Goal: Task Accomplishment & Management: Use online tool/utility

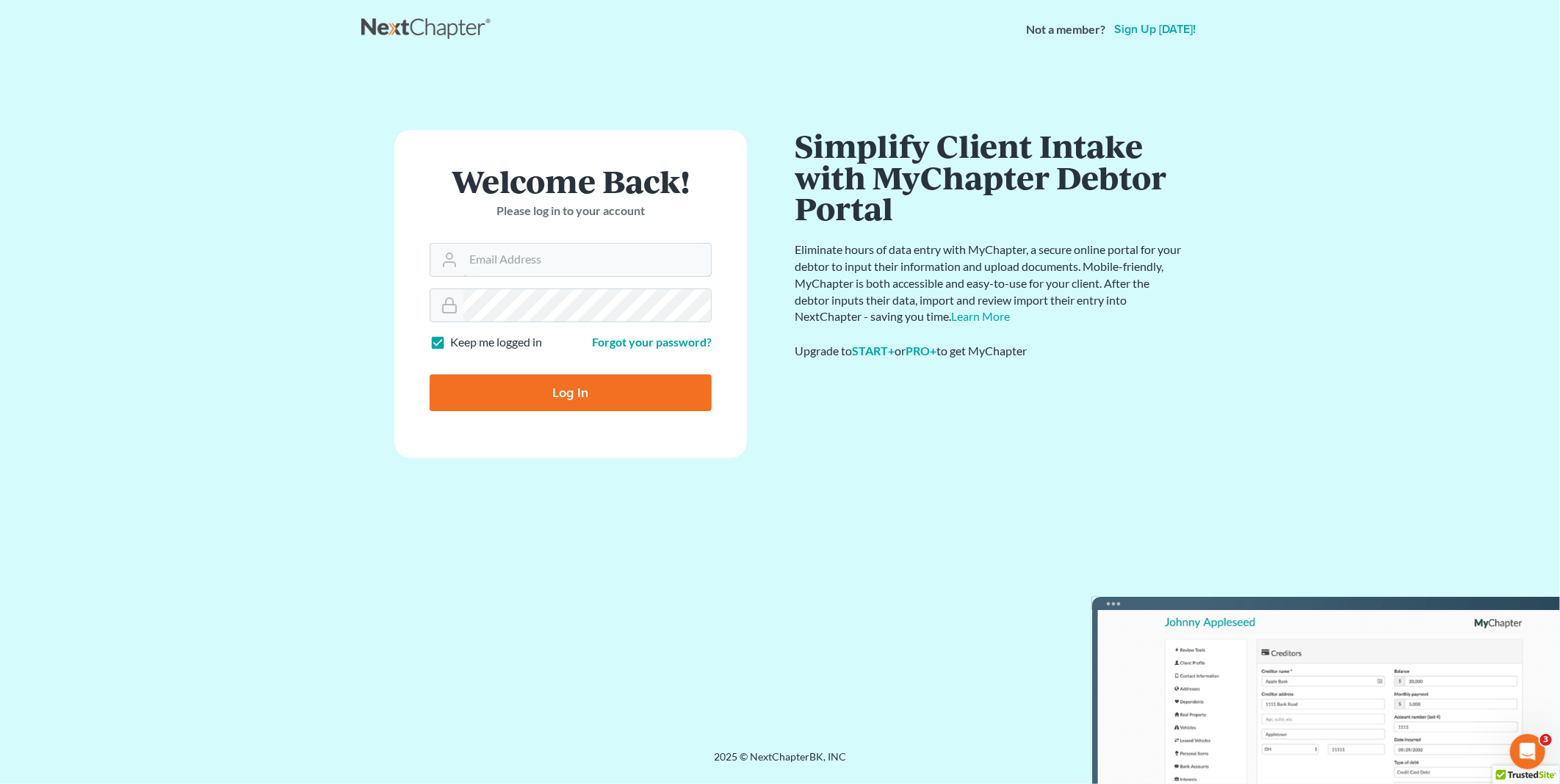
type input "PDonegan@tbennerlaw.com"
click at [549, 401] on input "Log In" at bounding box center [570, 392] width 282 height 37
type input "Thinking..."
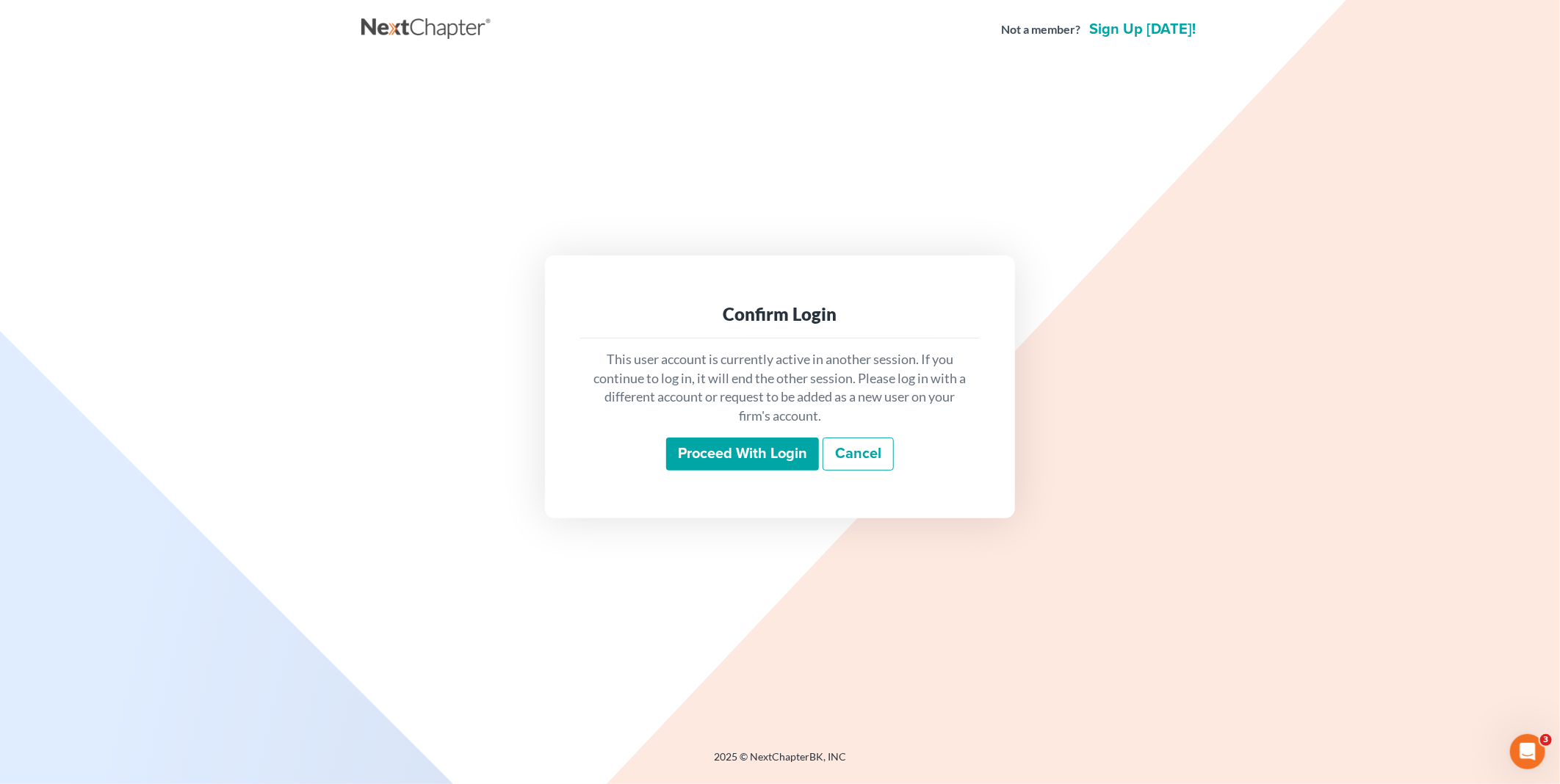
click at [757, 442] on input "Proceed with login" at bounding box center [743, 454] width 153 height 34
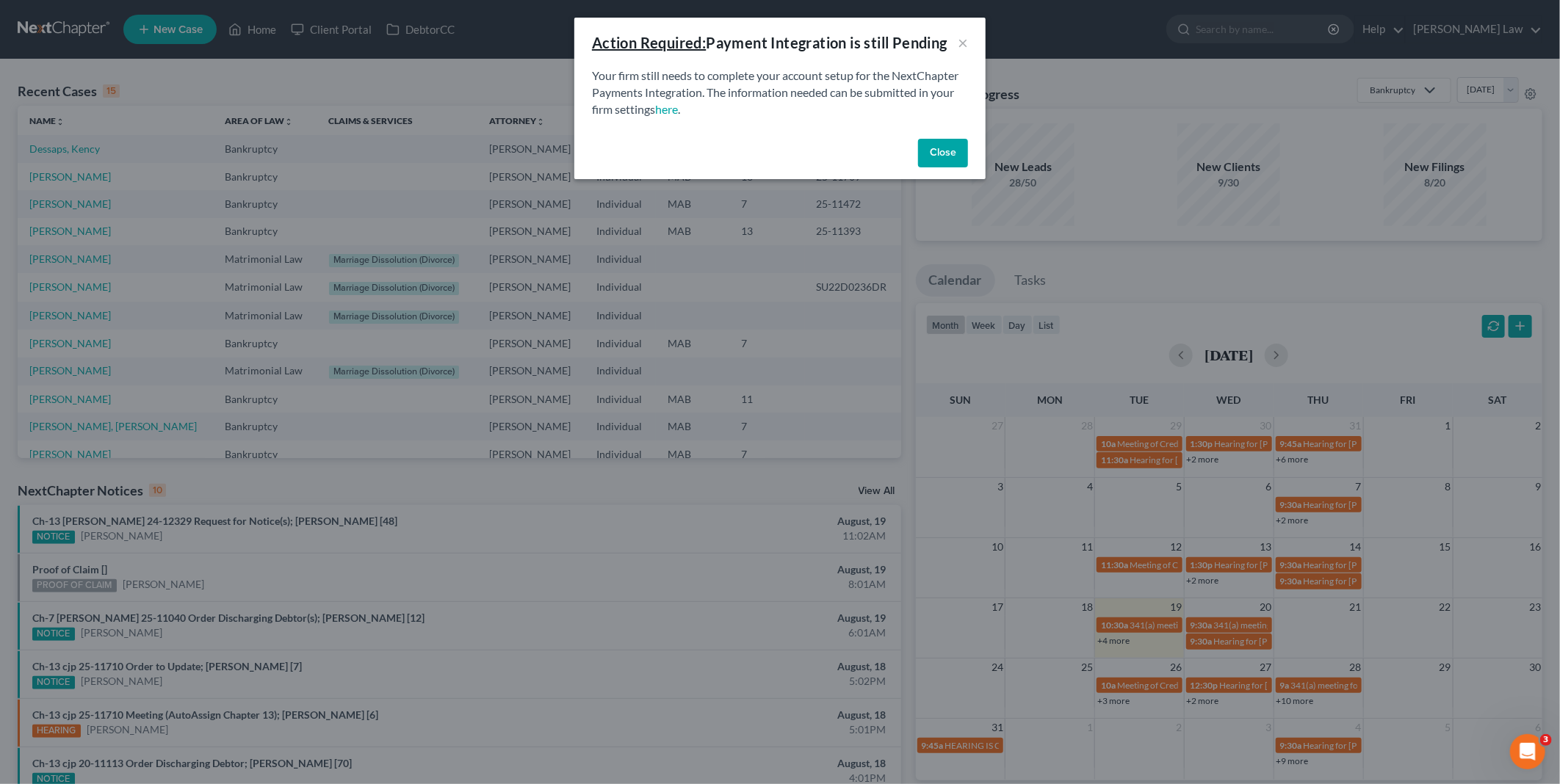
click at [941, 147] on button "Close" at bounding box center [943, 154] width 50 height 30
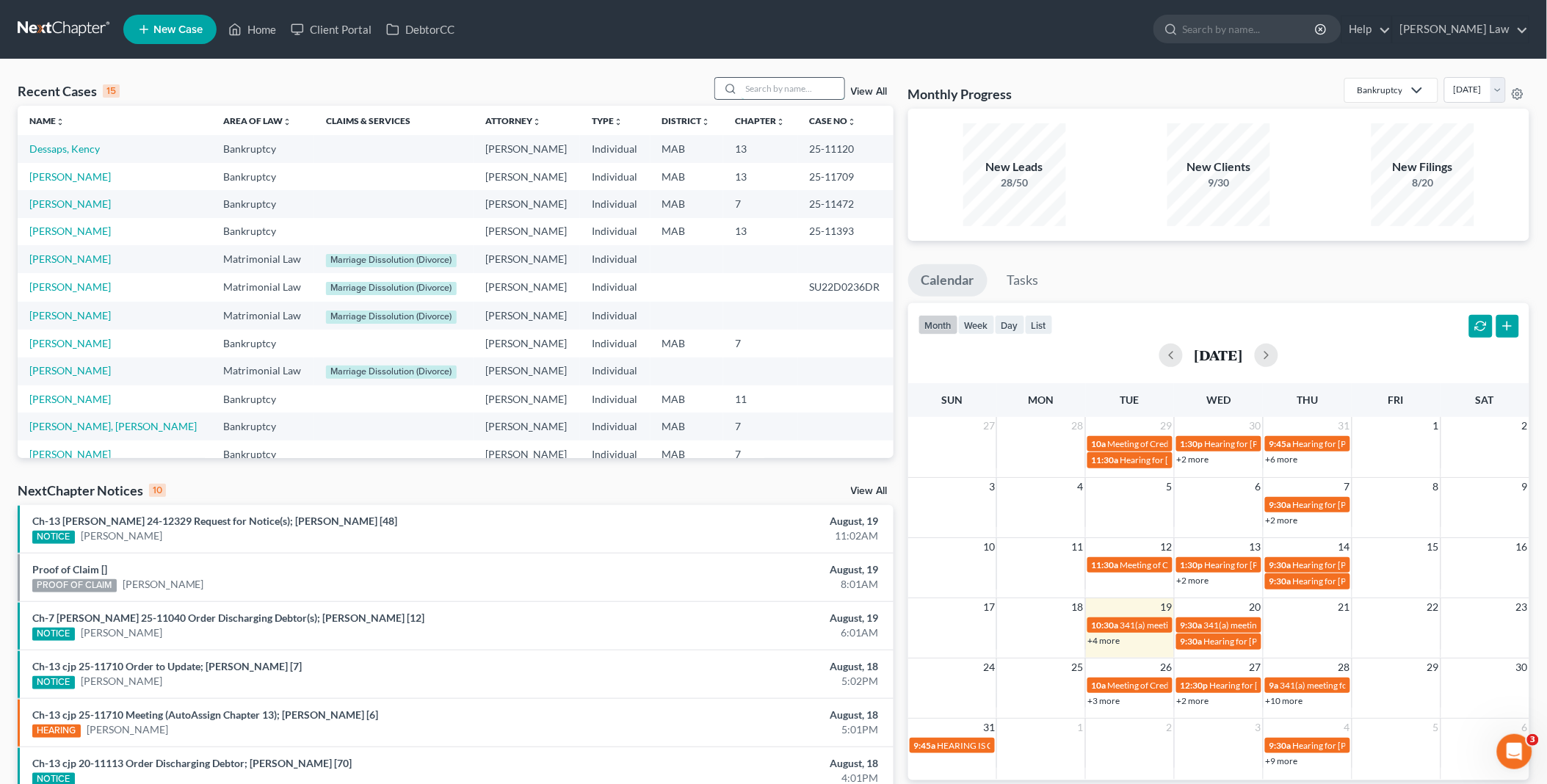
click at [754, 83] on input "search" at bounding box center [793, 88] width 103 height 21
type input "ciamp"
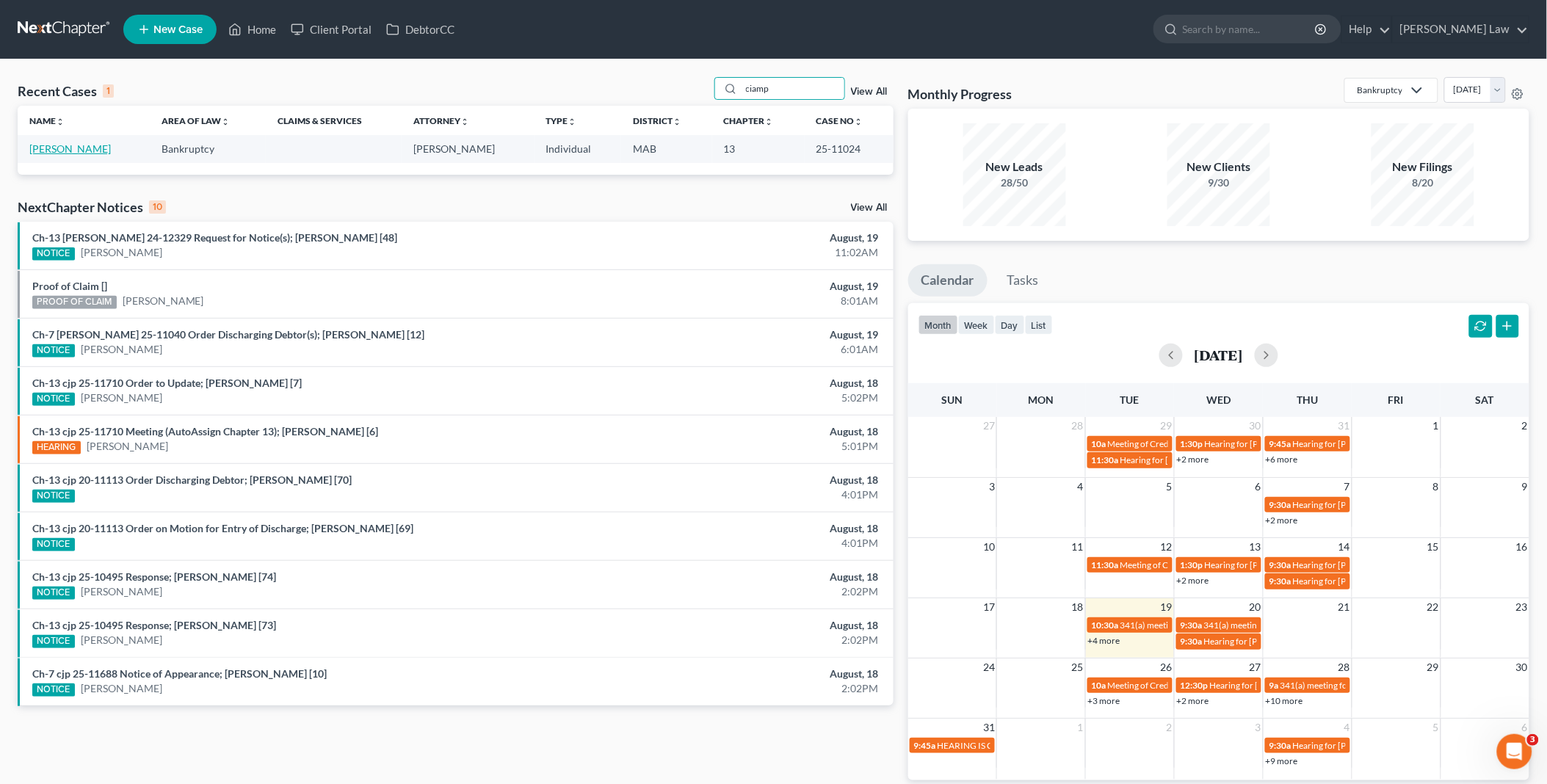
click at [46, 150] on link "Ciampi, Peter" at bounding box center [70, 149] width 81 height 12
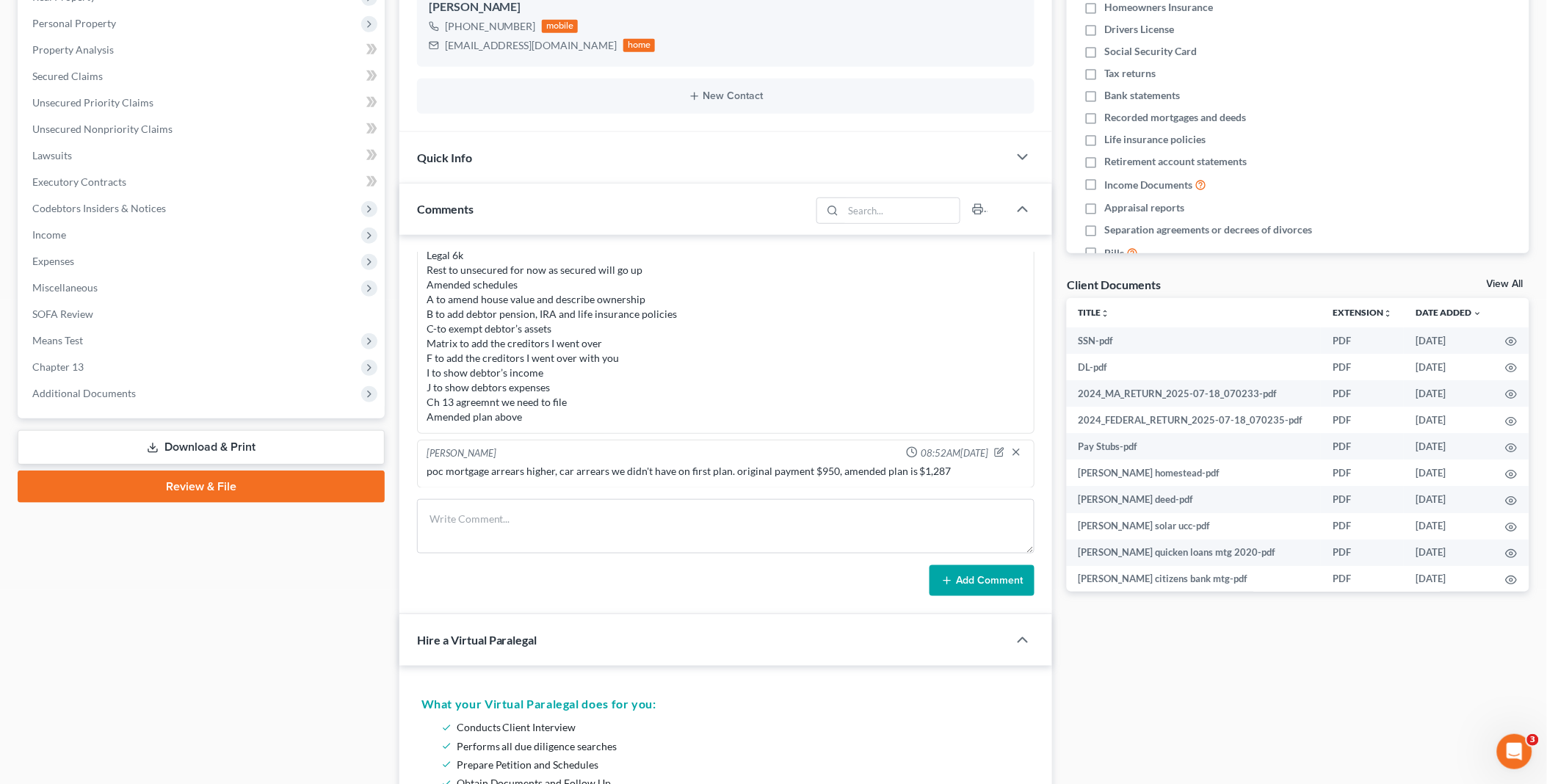
scroll to position [163, 0]
